Goal: Find specific page/section

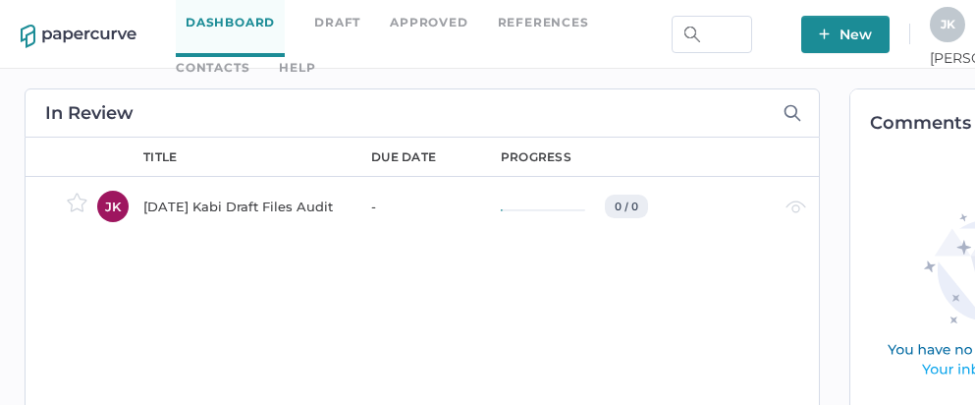
click at [442, 21] on link "Approved" at bounding box center [429, 23] width 78 height 22
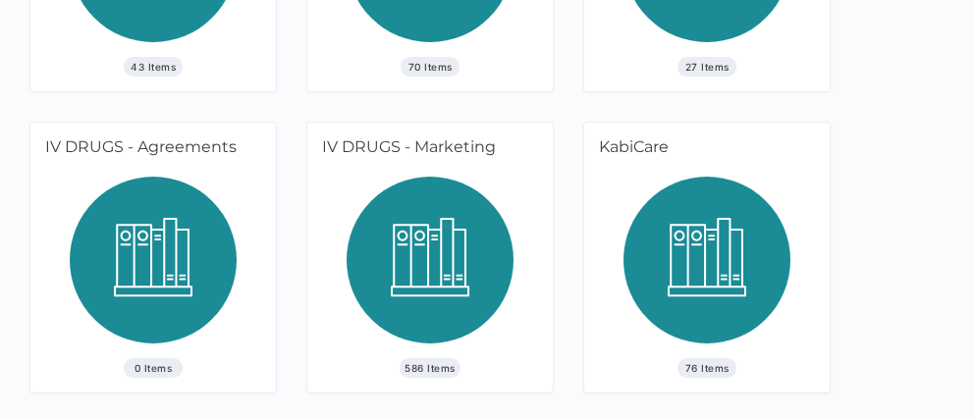
scroll to position [973, 0]
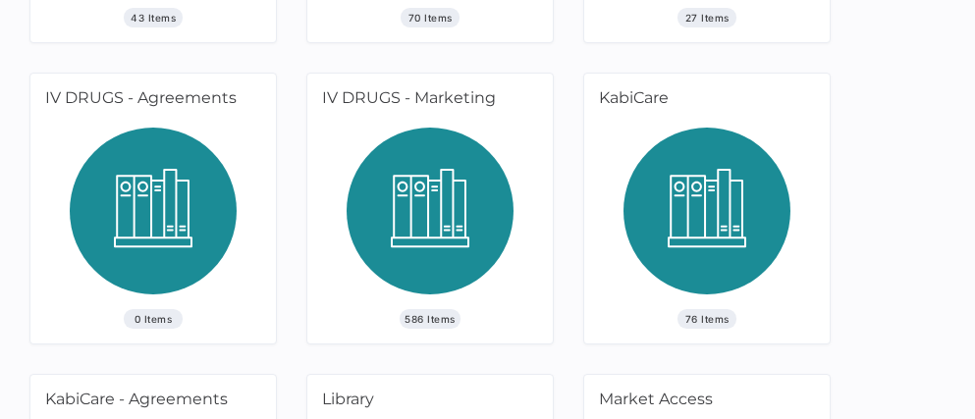
click at [411, 200] on img at bounding box center [430, 219] width 167 height 182
